Goal: Check status: Check status

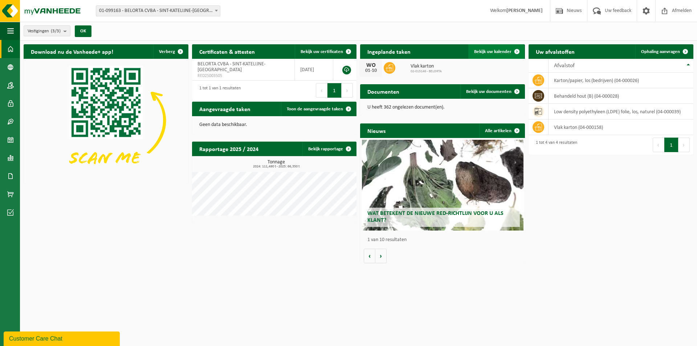
click at [305, 52] on span "Bekijk uw kalender" at bounding box center [492, 51] width 37 height 5
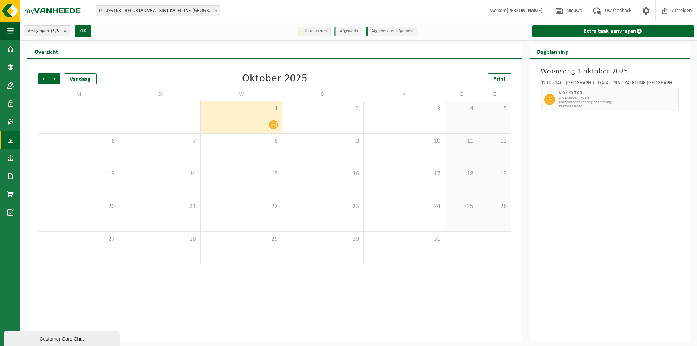
click at [667, 199] on div "Woensdag 1 oktober 2025 02-015146 - BELORTA - SINT-KATELIJNE-WAVER Vlak karton …" at bounding box center [610, 201] width 160 height 284
click at [598, 102] on span "Transport heen en terug op aanvraag" at bounding box center [618, 102] width 118 height 4
click at [597, 101] on span "Transport heen en terug op aanvraag" at bounding box center [618, 102] width 118 height 4
click at [590, 79] on div "02-015146 - BELORTA - SINT-KATELIJNE-WAVER Vlak karton C40 KARTON + FOLIE Trans…" at bounding box center [610, 94] width 146 height 35
click at [590, 76] on div "Woensdag 1 oktober 2025 02-015146 - BELORTA - SINT-KATELIJNE-WAVER Vlak karton …" at bounding box center [610, 201] width 160 height 284
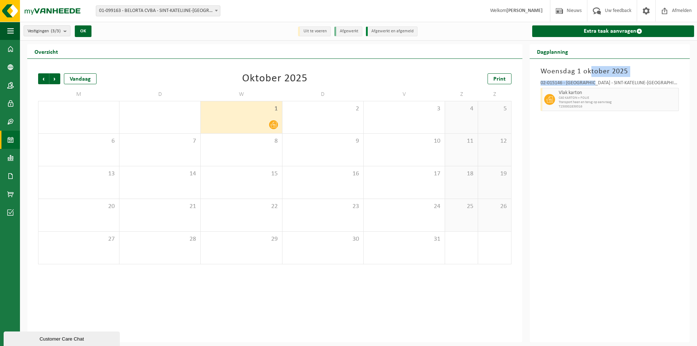
click at [590, 76] on h3 "Woensdag 1 oktober 2025" at bounding box center [610, 71] width 138 height 11
